Goal: Check status: Check status

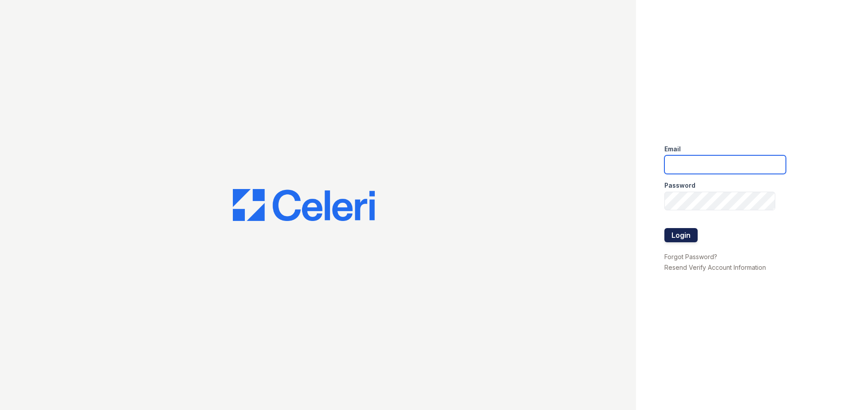
type input "jcartagena@trinity-pm.com"
click at [692, 239] on button "Login" at bounding box center [680, 235] width 33 height 14
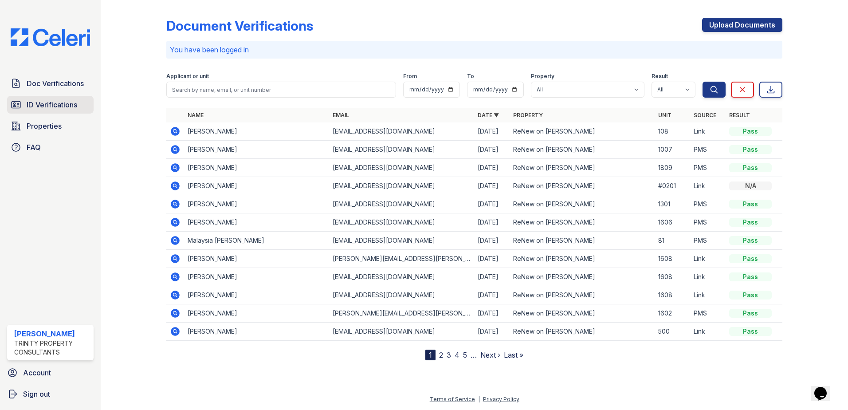
click at [43, 103] on span "ID Verifications" at bounding box center [52, 104] width 51 height 11
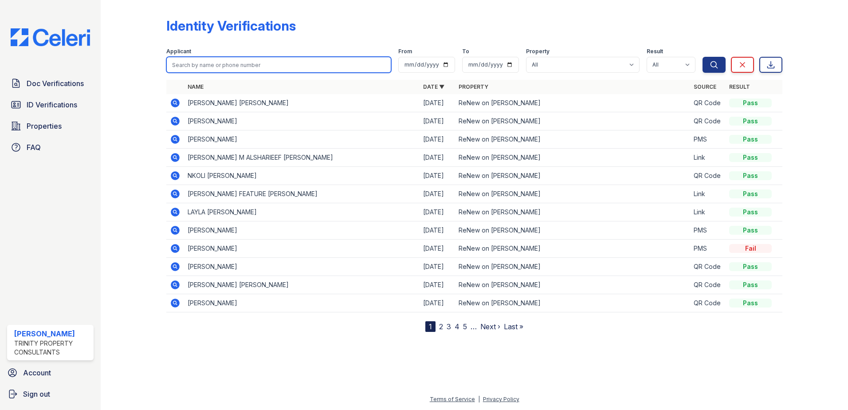
click at [236, 63] on input "search" at bounding box center [278, 65] width 225 height 16
type input "nova"
click at [702, 57] on button "Search" at bounding box center [713, 65] width 23 height 16
